Goal: Task Accomplishment & Management: Manage account settings

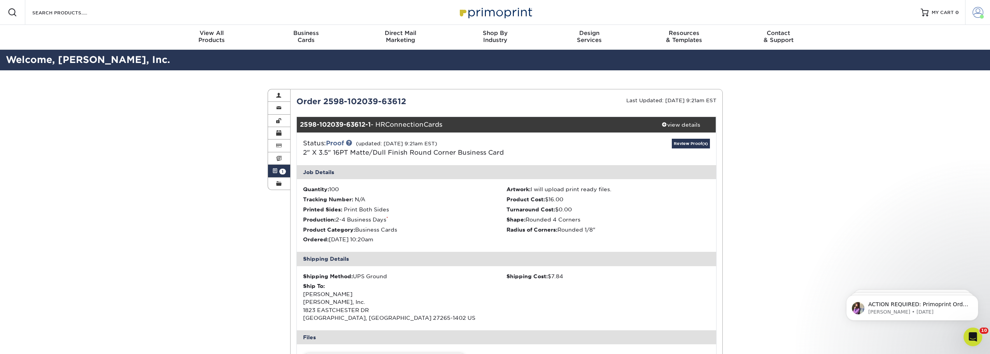
click at [976, 9] on span at bounding box center [978, 12] width 11 height 11
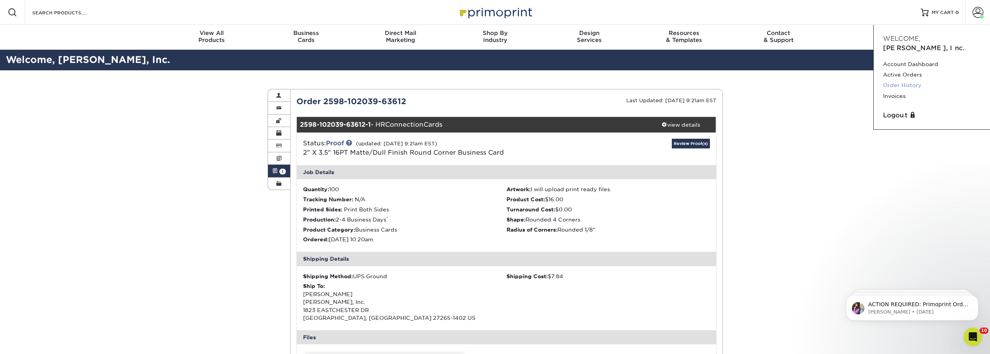
click at [908, 80] on link "Order History" at bounding box center [932, 85] width 98 height 11
click at [901, 80] on link "Order History" at bounding box center [932, 85] width 98 height 11
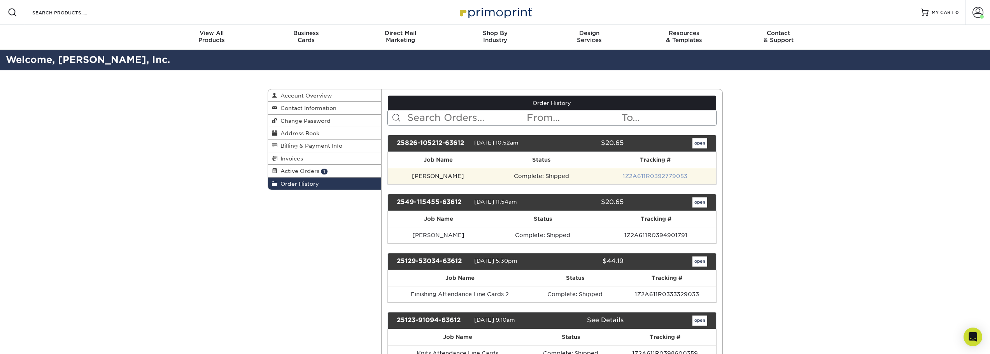
click at [634, 175] on link "1Z2A611R0392779053" at bounding box center [655, 176] width 65 height 6
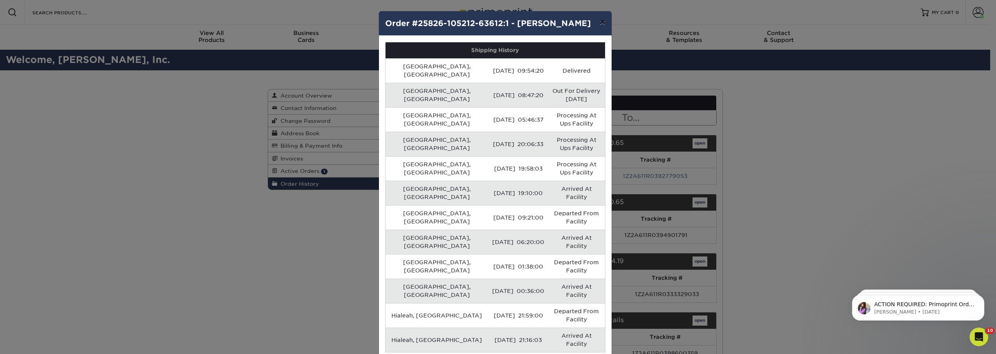
click at [602, 20] on button "×" at bounding box center [602, 22] width 18 height 22
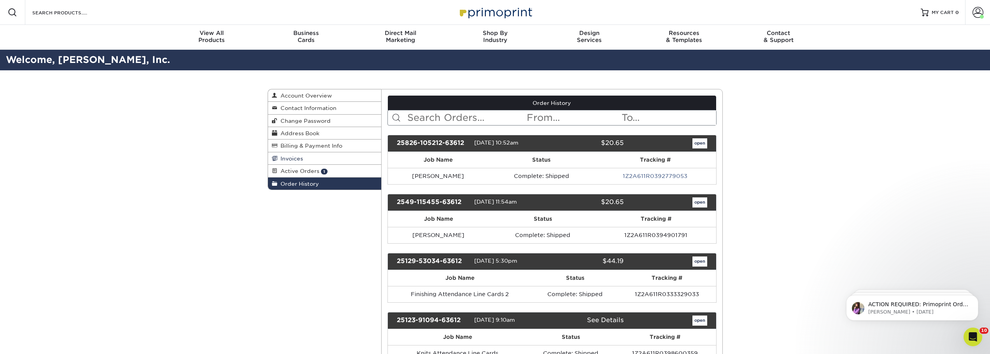
click at [290, 158] on span "Invoices" at bounding box center [290, 159] width 26 height 6
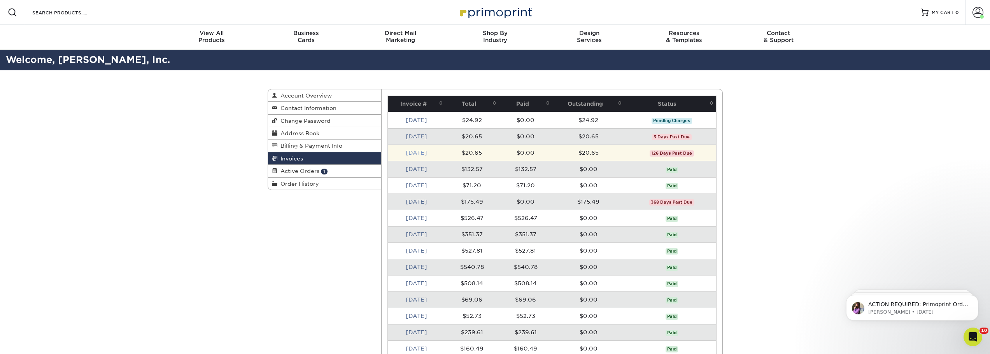
click at [421, 153] on link "Apr 2025" at bounding box center [416, 153] width 21 height 6
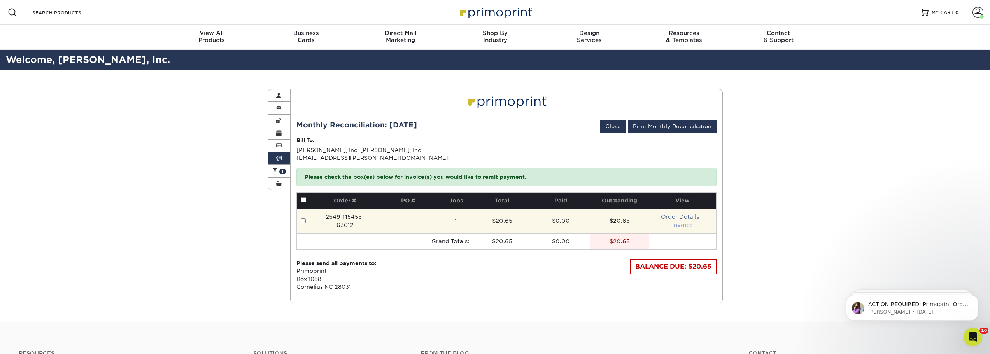
click at [682, 225] on link "Invoice" at bounding box center [682, 225] width 21 height 6
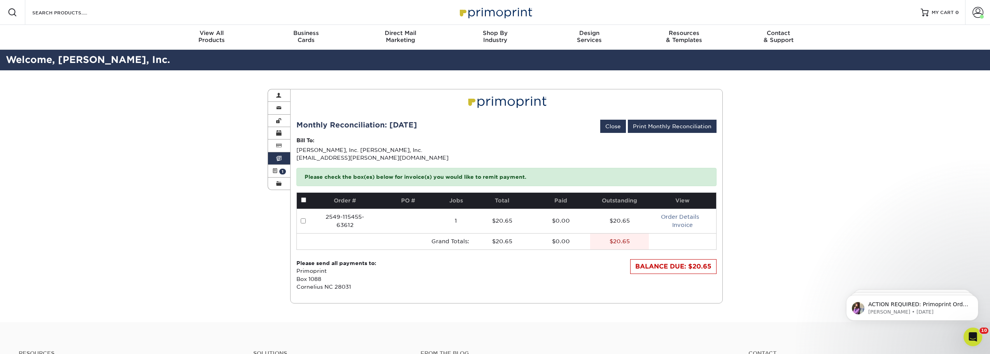
click at [276, 155] on link "Invoices" at bounding box center [279, 159] width 23 height 12
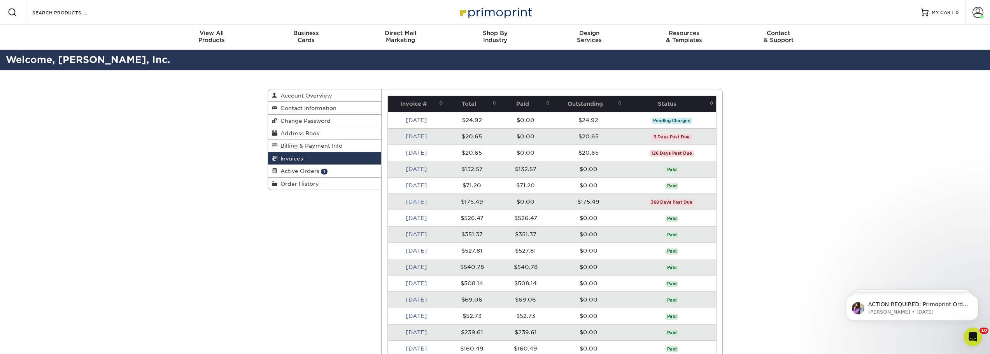
click at [411, 200] on link "Aug 2024" at bounding box center [416, 202] width 21 height 6
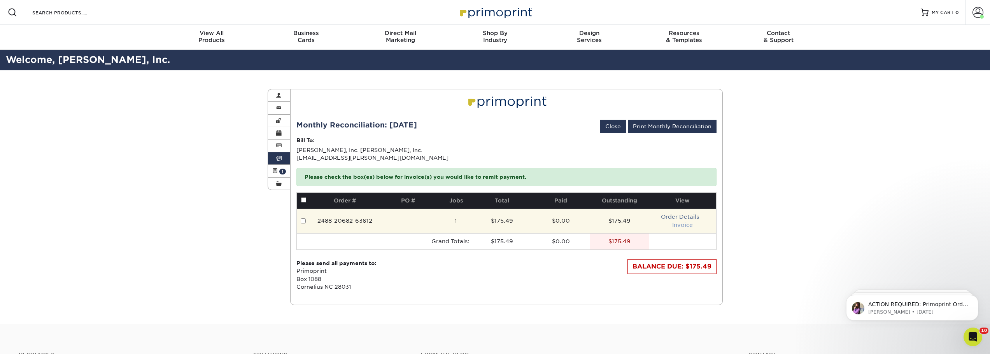
click at [681, 224] on link "Invoice" at bounding box center [682, 225] width 21 height 6
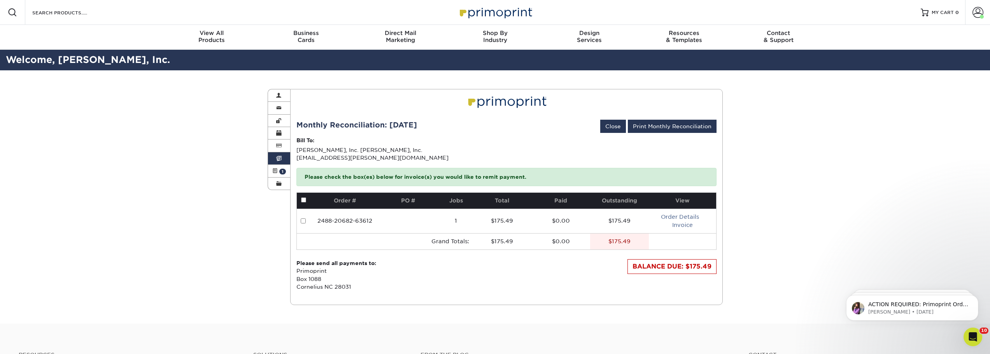
click at [282, 154] on link "Invoices" at bounding box center [279, 159] width 23 height 12
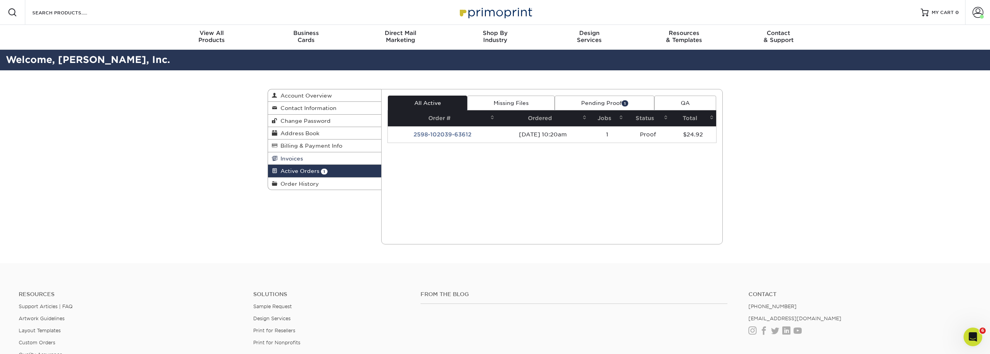
click at [309, 158] on link "Invoices" at bounding box center [325, 159] width 114 height 12
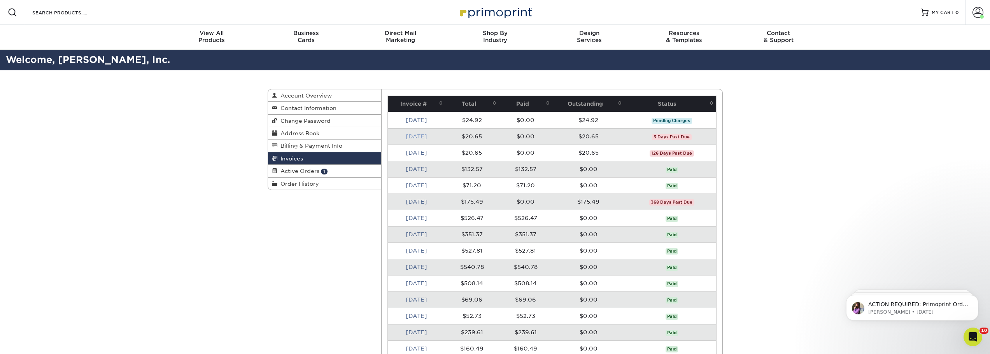
click at [411, 134] on link "Aug 2025" at bounding box center [416, 136] width 21 height 6
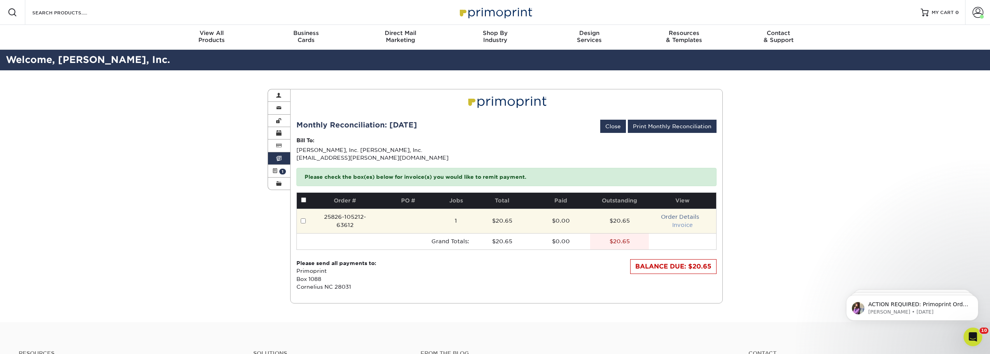
click at [688, 226] on link "Invoice" at bounding box center [682, 225] width 21 height 6
